Goal: Check status: Check status

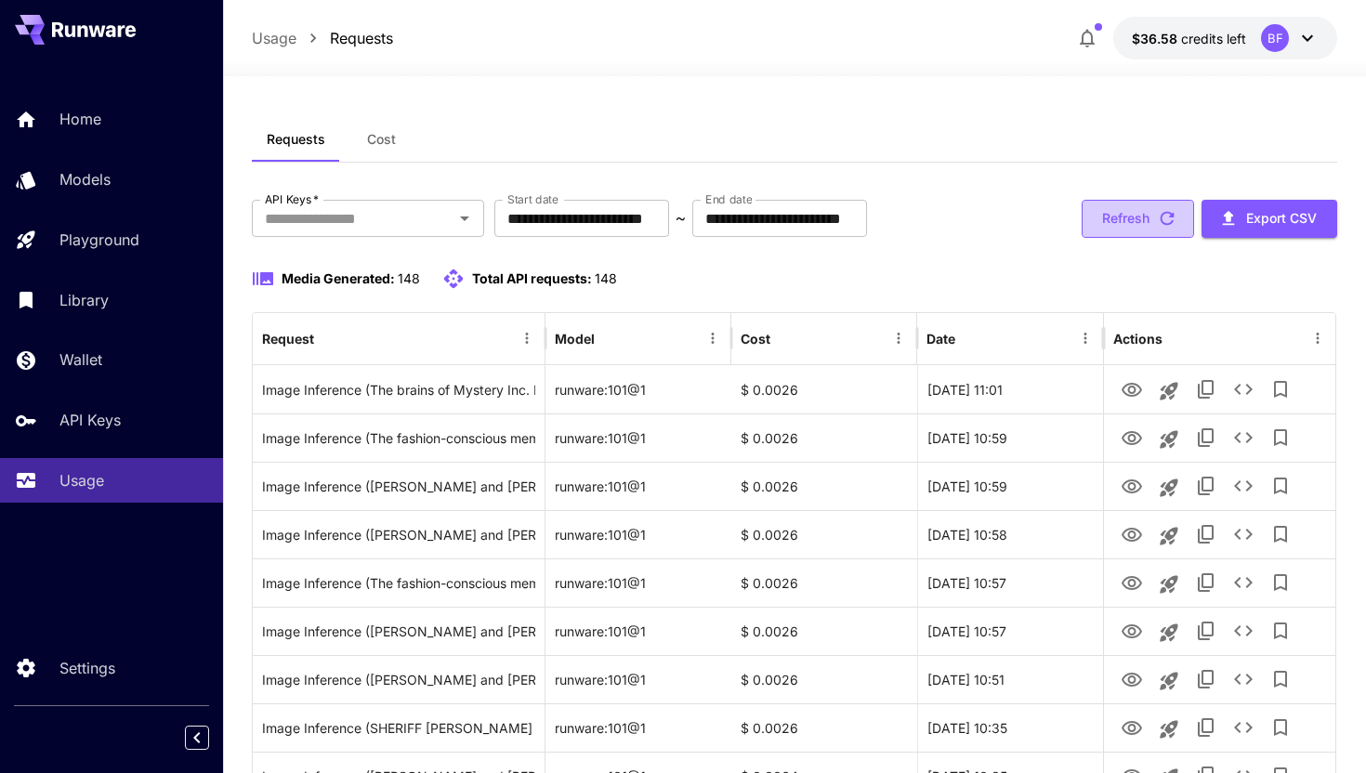
click at [1150, 228] on button "Refresh" at bounding box center [1138, 219] width 112 height 38
click at [946, 123] on div "Requests Cost" at bounding box center [795, 140] width 1086 height 46
